Goal: Check status: Check status

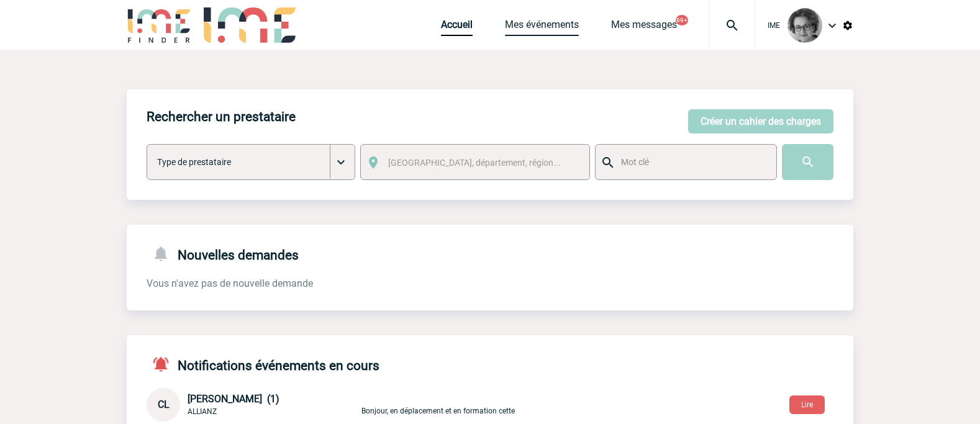
click at [552, 29] on link "Mes événements" at bounding box center [542, 27] width 74 height 17
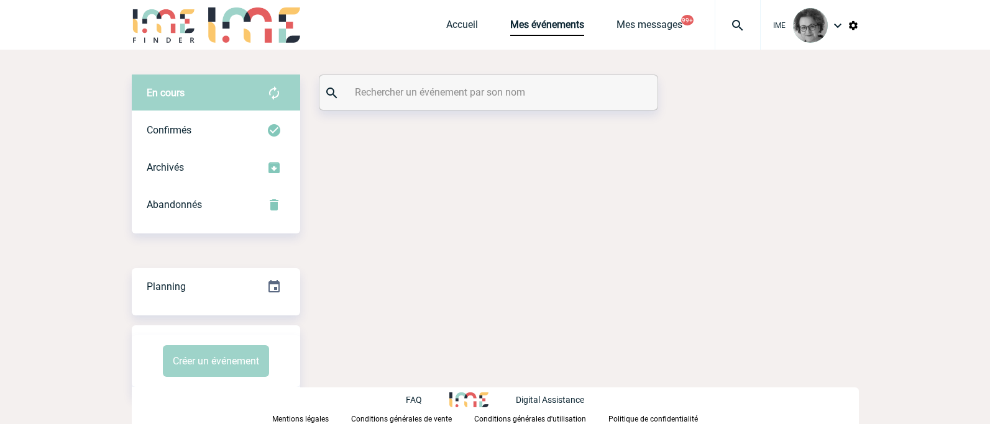
click at [417, 112] on div "En cours En cours Confirmés Archivés Abandonnés En cours Confirmés Archivés Aba…" at bounding box center [495, 236] width 727 height 372
click at [414, 93] on input "text" at bounding box center [490, 92] width 276 height 18
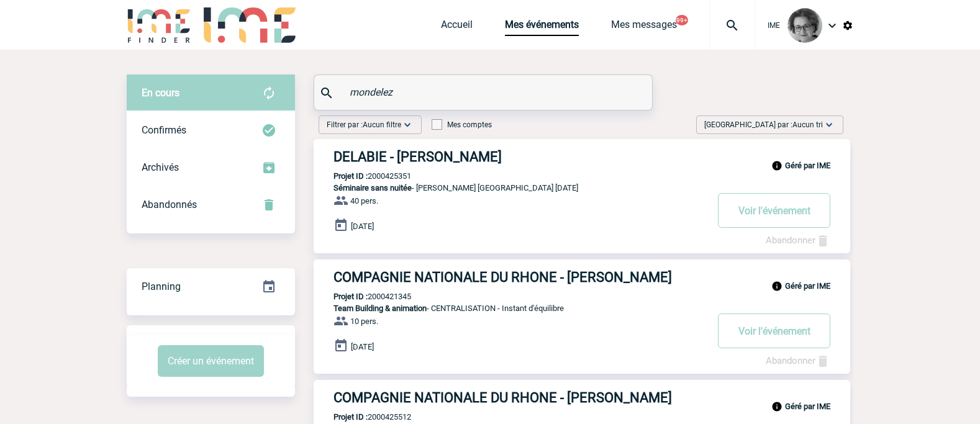
type input "mondelez"
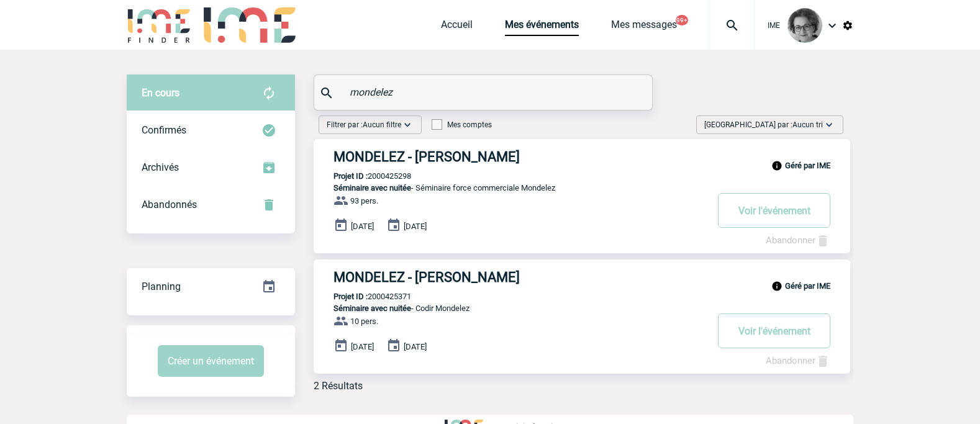
drag, startPoint x: 420, startPoint y: 180, endPoint x: 371, endPoint y: 181, distance: 49.1
click at [371, 181] on div "Géré par IME MONDELEZ - Natalia PARIS Projet ID : 2000425298 Séminaire avec nui…" at bounding box center [582, 196] width 537 height 114
copy p "2000425298"
